Goal: Navigation & Orientation: Go to known website

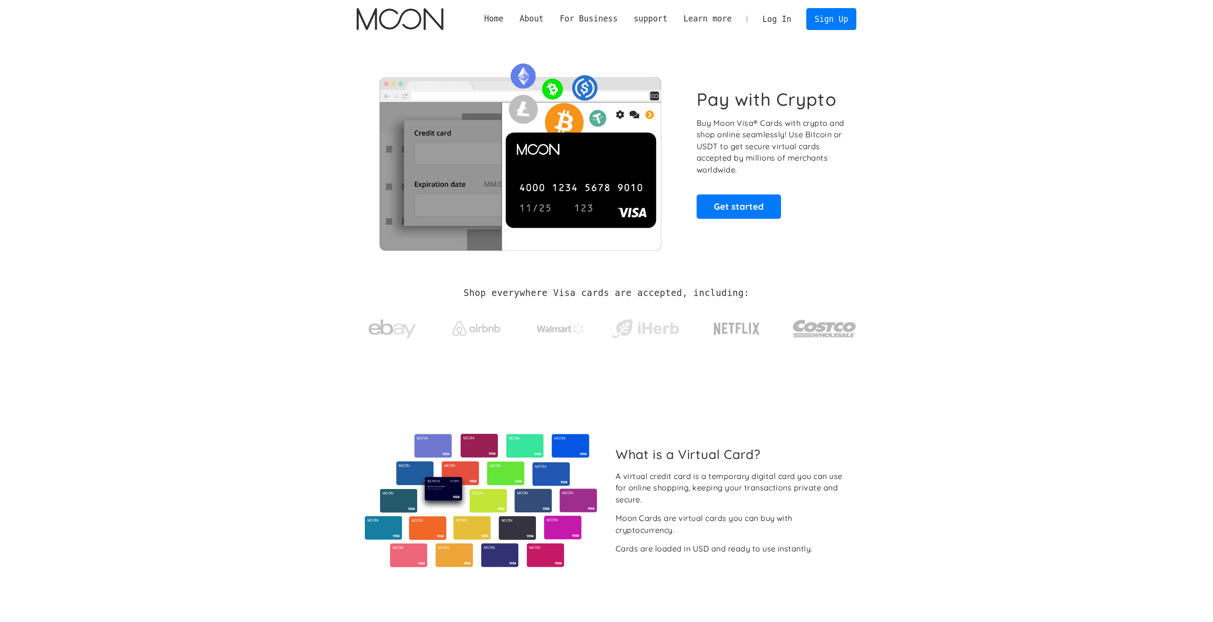
click at [779, 25] on link "Log In" at bounding box center [776, 19] width 45 height 21
